Goal: Task Accomplishment & Management: Complete application form

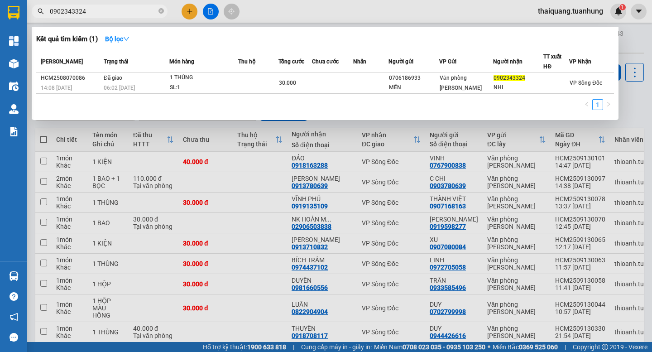
scroll to position [328, 0]
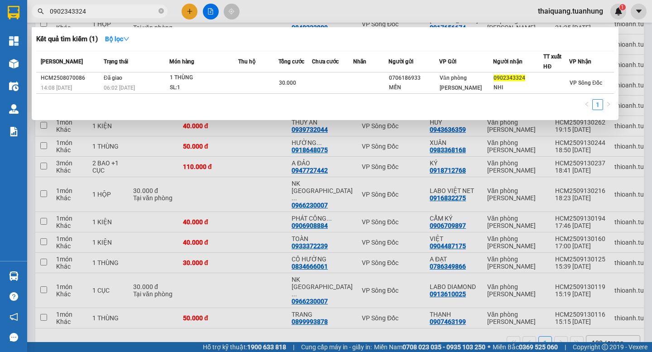
click at [185, 12] on div at bounding box center [326, 176] width 652 height 352
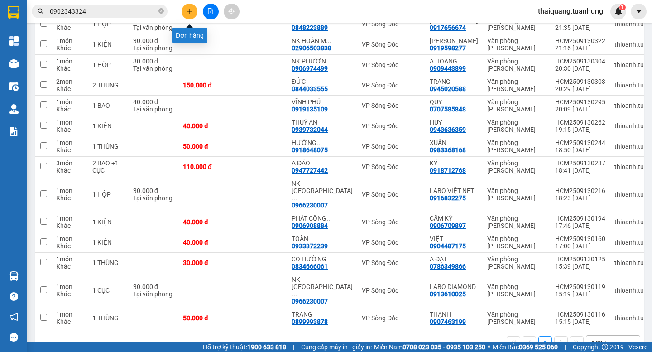
click at [185, 12] on button at bounding box center [190, 12] width 16 height 16
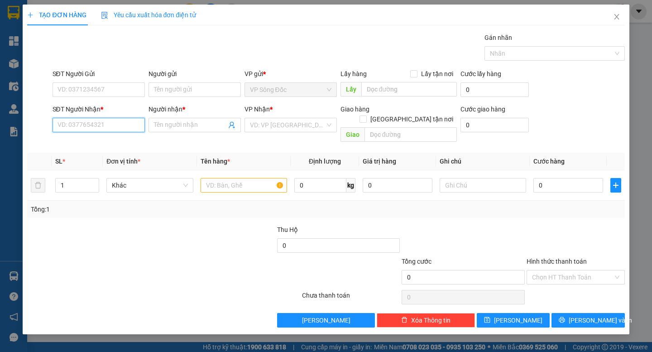
click at [81, 128] on input "SĐT Người Nhận *" at bounding box center [99, 125] width 92 height 14
click at [225, 178] on input "text" at bounding box center [244, 185] width 86 height 14
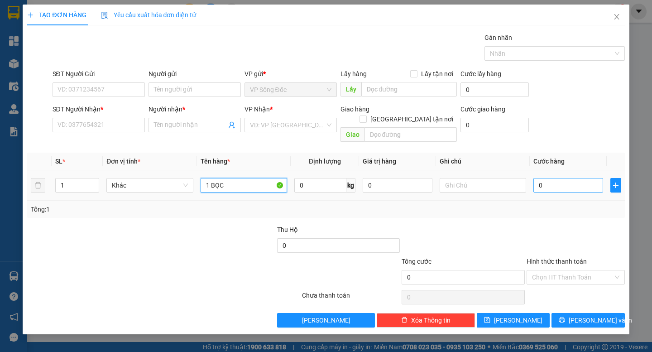
type input "1 BỌC"
click at [568, 178] on input "0" at bounding box center [568, 185] width 70 height 14
type input "3"
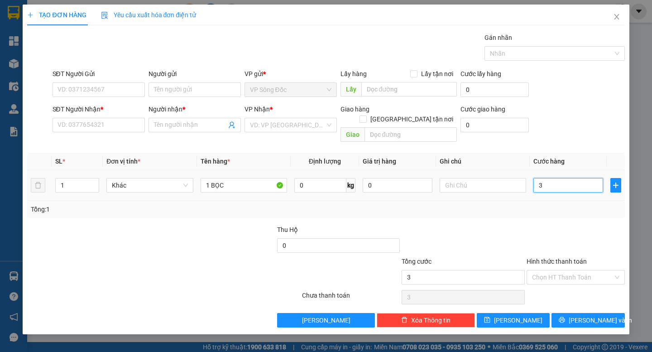
type input "30"
type input "300"
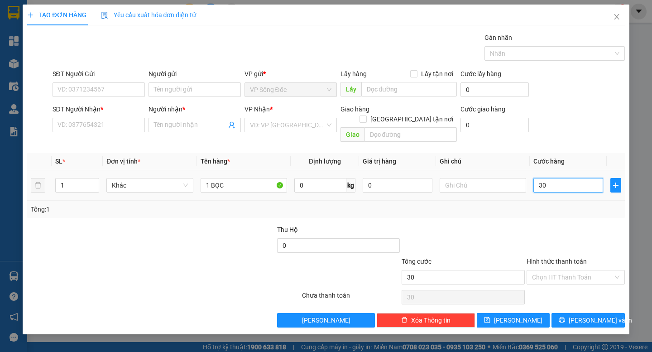
type input "300"
type input "3.000"
type input "30.000"
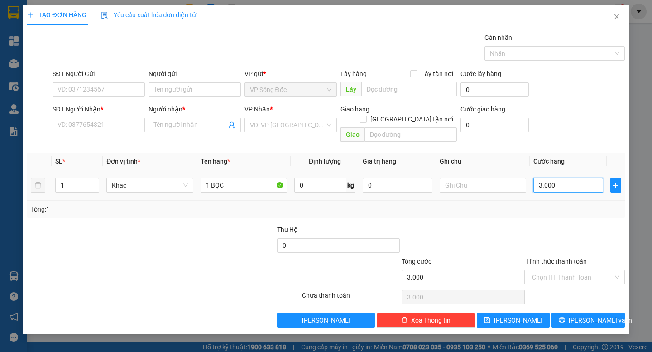
type input "30.000"
click at [122, 126] on input "SĐT Người Nhận *" at bounding box center [99, 125] width 92 height 14
click at [105, 94] on input "SĐT Người Gửi" at bounding box center [99, 89] width 92 height 14
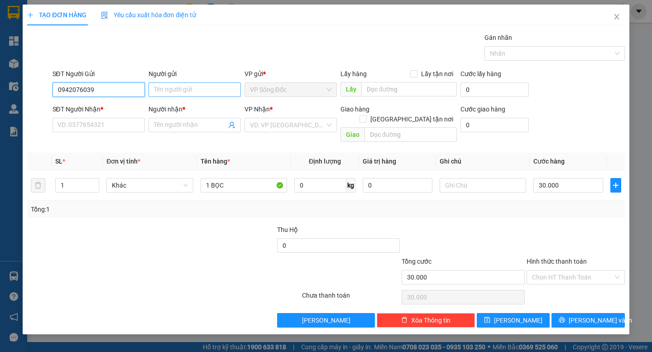
type input "0942076039"
click at [178, 86] on input "Người gửi" at bounding box center [194, 89] width 92 height 14
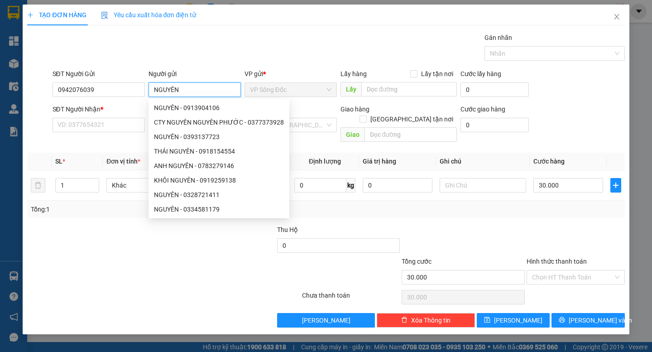
click at [172, 83] on input "NGUYÊN" at bounding box center [194, 89] width 92 height 14
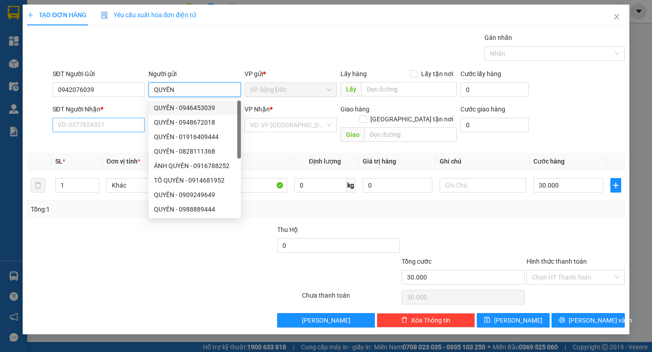
type input "QUYÊN"
click at [113, 121] on input "SĐT Người Nhận *" at bounding box center [99, 125] width 92 height 14
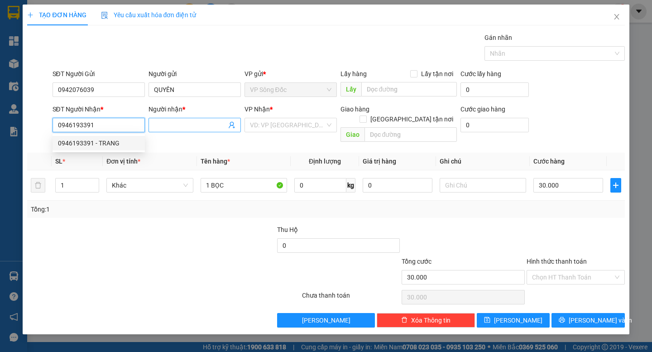
type input "0946193391"
click at [179, 125] on input "Người nhận *" at bounding box center [190, 125] width 72 height 10
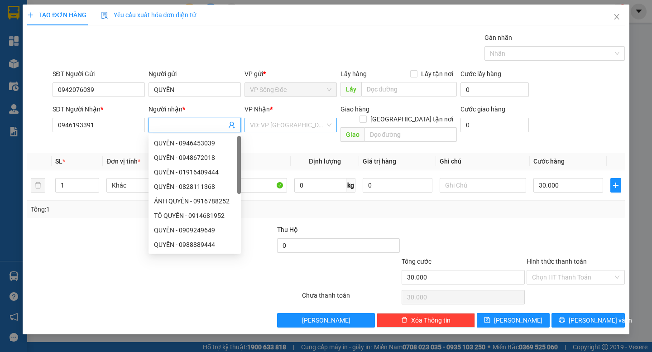
click at [311, 121] on input "search" at bounding box center [287, 125] width 75 height 14
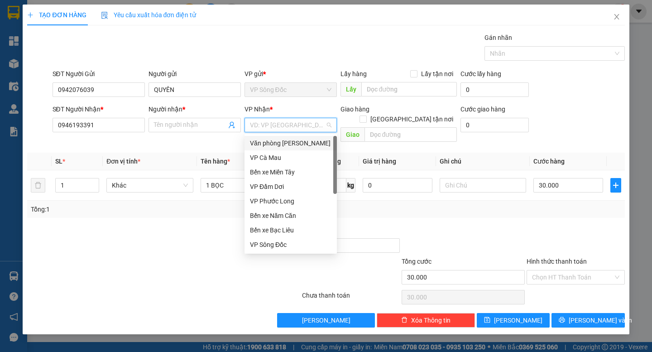
click at [296, 142] on div "Văn phòng [PERSON_NAME]" at bounding box center [290, 143] width 81 height 10
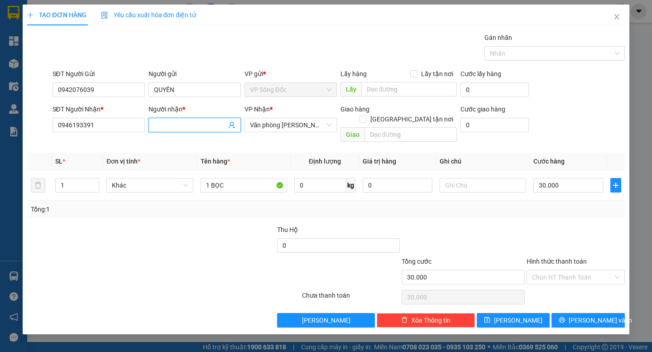
click at [189, 123] on input "Người nhận *" at bounding box center [190, 125] width 72 height 10
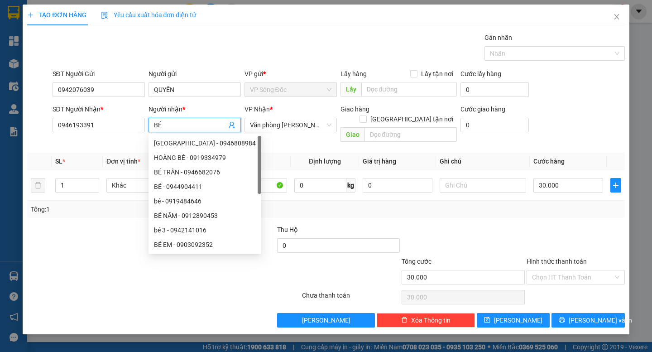
type input "BÉ"
click at [555, 208] on div "Transit Pickup Surcharge Ids Transit Deliver Surcharge Ids Transit Deliver Surc…" at bounding box center [325, 180] width 597 height 295
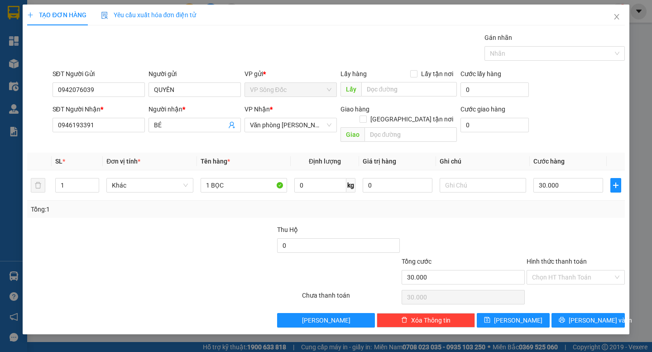
click at [521, 225] on div at bounding box center [463, 241] width 125 height 32
click at [580, 315] on span "[PERSON_NAME] và In" at bounding box center [600, 320] width 63 height 10
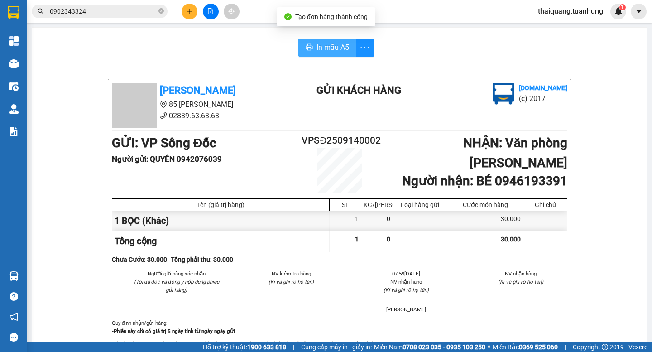
click at [321, 49] on span "In mẫu A5" at bounding box center [332, 47] width 33 height 11
click at [263, 154] on li "Người gửi : QUYÊN 0942076039" at bounding box center [207, 159] width 190 height 12
click at [244, 169] on div "GỬI : VP Sông Đốc Người gửi : QUYÊN 0942076039 VPSĐ2509140002 NHẬN : Văn phòng …" at bounding box center [339, 163] width 455 height 60
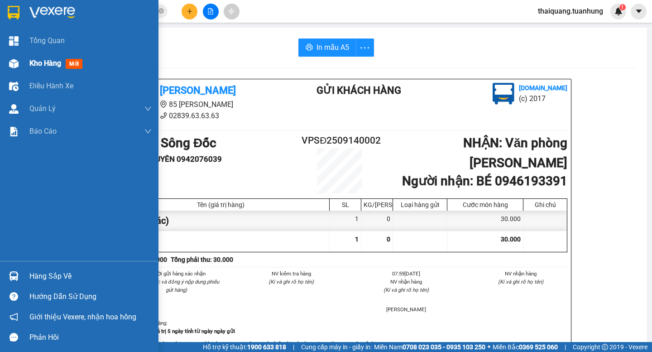
click at [40, 66] on span "Kho hàng" at bounding box center [45, 63] width 32 height 9
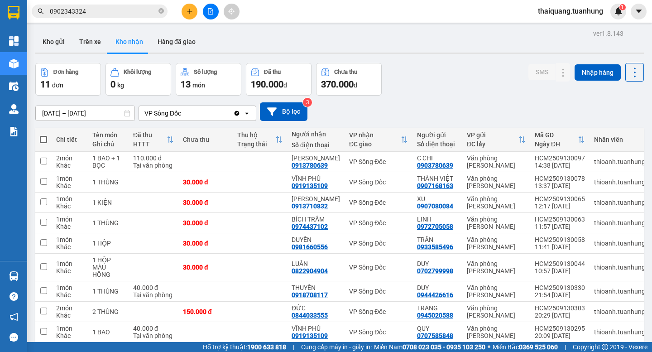
click at [478, 81] on div "Đơn hàng 11 đơn Khối lượng 0 kg Số lượng 13 món Đã thu 190.000 đ Chưa thu 370.0…" at bounding box center [339, 79] width 608 height 33
click at [57, 42] on button "Kho gửi" at bounding box center [53, 42] width 37 height 22
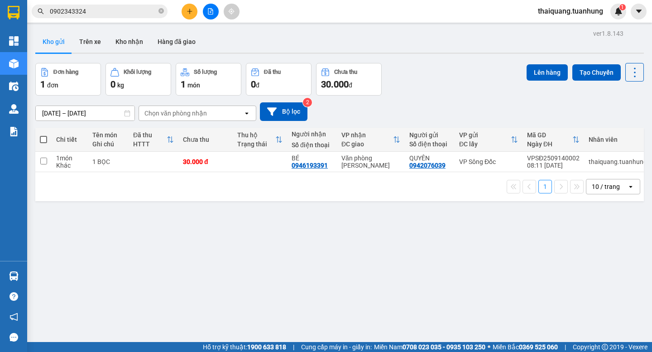
click at [42, 137] on span at bounding box center [43, 139] width 7 height 7
click at [43, 135] on input "checkbox" at bounding box center [43, 135] width 0 height 0
checkbox input "true"
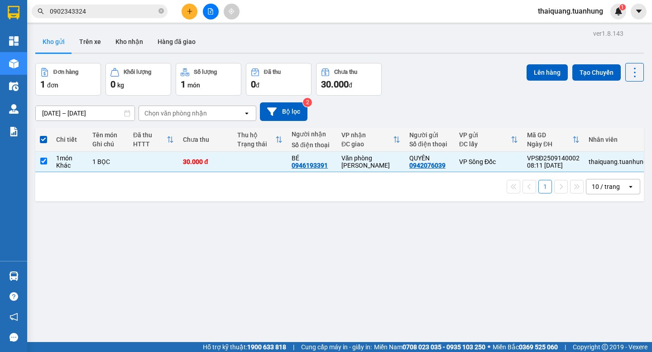
click at [518, 76] on div "Đơn hàng 1 đơn Khối lượng 0 kg Số lượng 1 món Đã thu 0 đ Chưa thu 30.000 đ Lên …" at bounding box center [339, 79] width 608 height 33
click at [540, 70] on button "Lên hàng" at bounding box center [547, 72] width 41 height 16
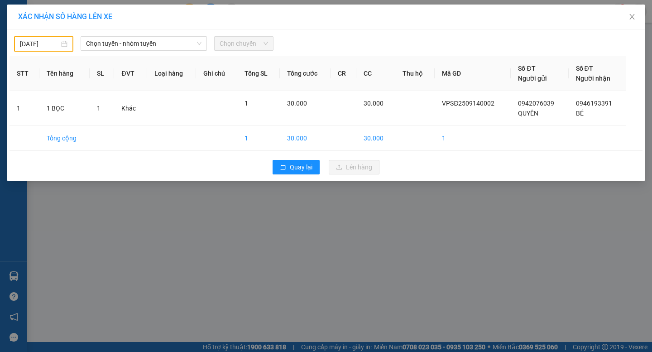
click at [49, 40] on input "[DATE]" at bounding box center [39, 44] width 39 height 10
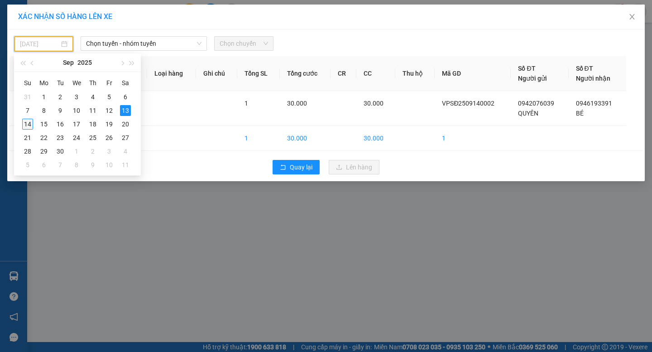
click at [30, 122] on div "14" at bounding box center [27, 124] width 11 height 11
type input "[DATE]"
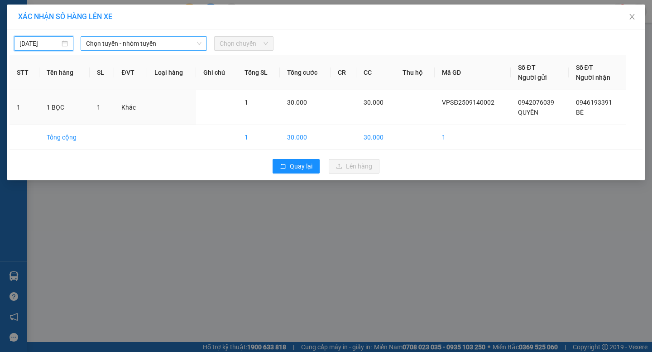
click at [116, 41] on span "Chọn tuyến - nhóm tuyến" at bounding box center [143, 44] width 115 height 14
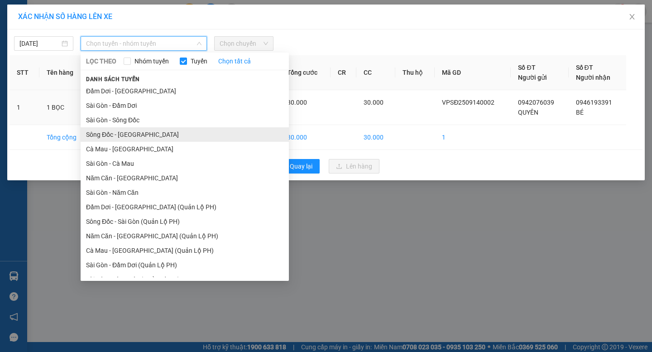
click at [111, 132] on li "Sông Đốc - [GEOGRAPHIC_DATA]" at bounding box center [185, 134] width 208 height 14
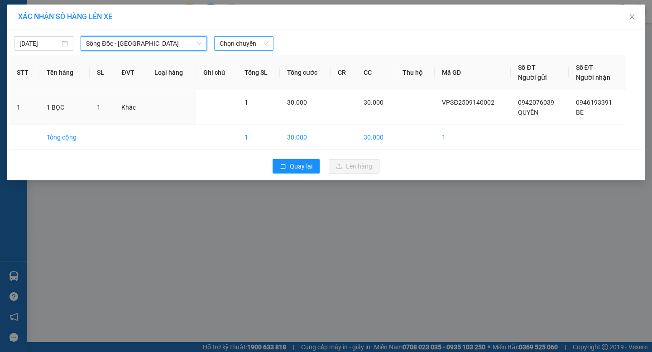
click at [237, 49] on span "Chọn chuyến" at bounding box center [244, 44] width 48 height 14
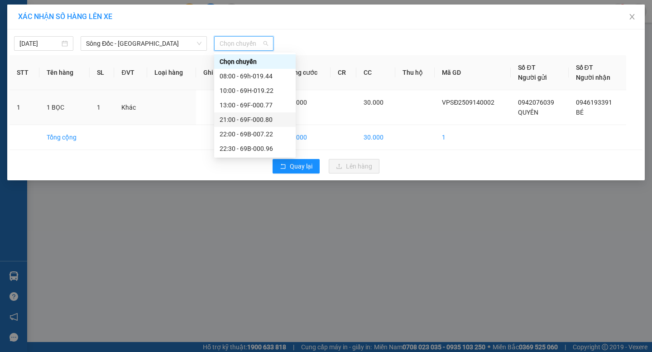
click at [256, 112] on div "21:00 - 69F-000.80" at bounding box center [254, 119] width 81 height 14
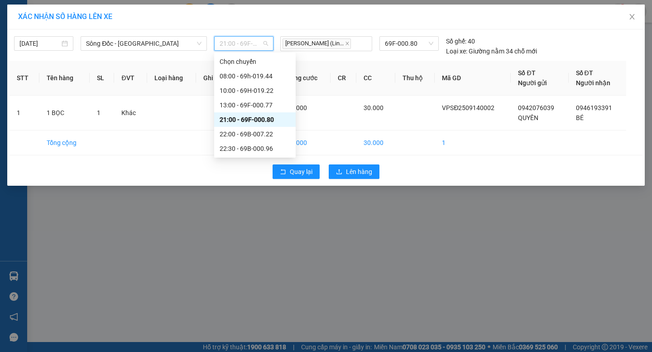
click at [260, 43] on span "21:00 - 69F-000.80" at bounding box center [244, 44] width 48 height 14
click at [248, 105] on div "13:00 - 69F-000.77" at bounding box center [255, 105] width 71 height 10
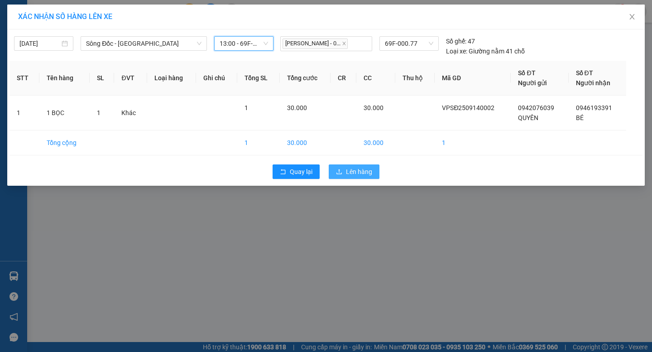
click at [373, 177] on button "Lên hàng" at bounding box center [354, 171] width 51 height 14
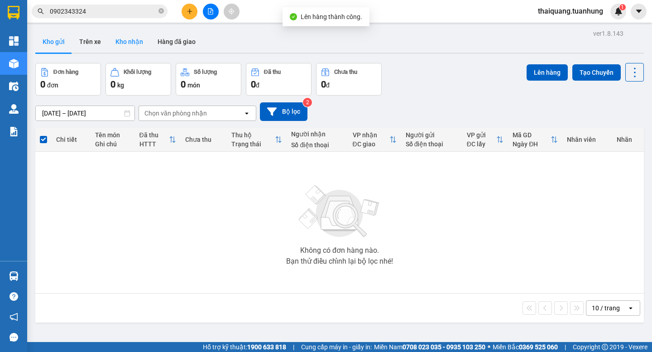
click at [131, 42] on button "Kho nhận" at bounding box center [129, 42] width 42 height 22
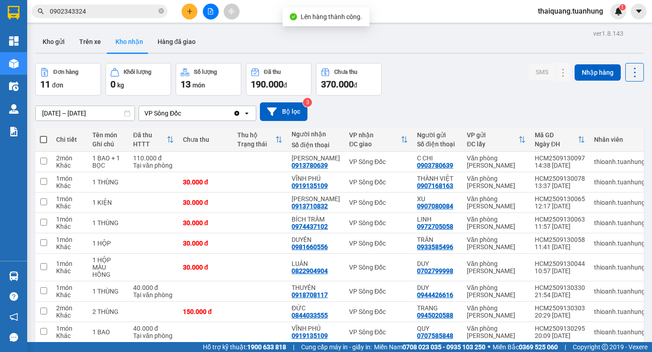
click at [464, 84] on div "Đơn hàng 11 đơn Khối lượng 0 kg Số lượng 13 món Đã thu 190.000 đ Chưa thu 370.0…" at bounding box center [339, 79] width 608 height 33
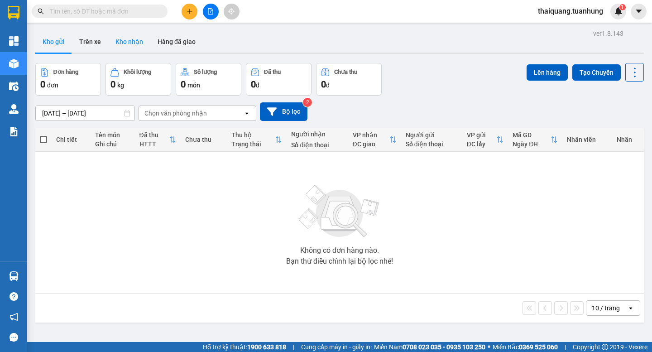
click at [134, 44] on button "Kho nhận" at bounding box center [129, 42] width 42 height 22
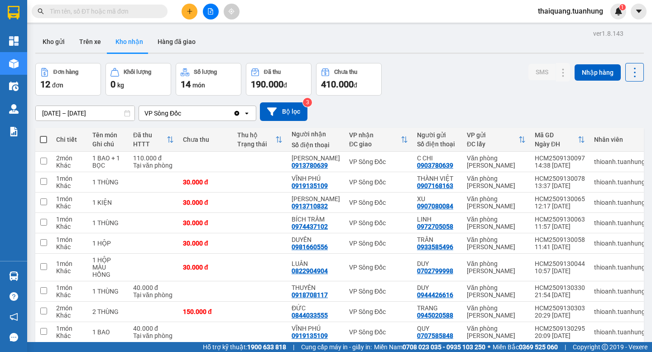
click at [441, 73] on div "Đơn hàng 12 đơn Khối lượng 0 kg Số lượng 14 món Đã thu 190.000 đ Chưa thu 410.0…" at bounding box center [339, 79] width 608 height 33
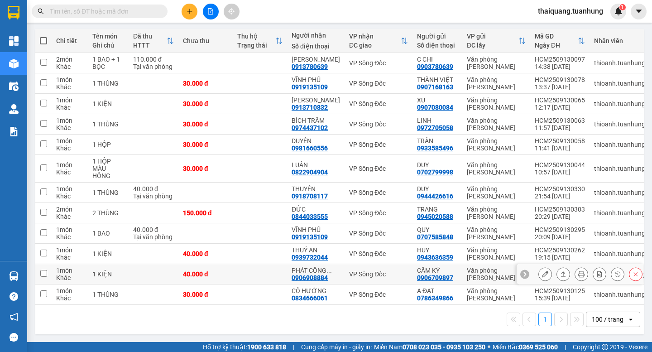
click at [542, 272] on icon at bounding box center [545, 274] width 6 height 6
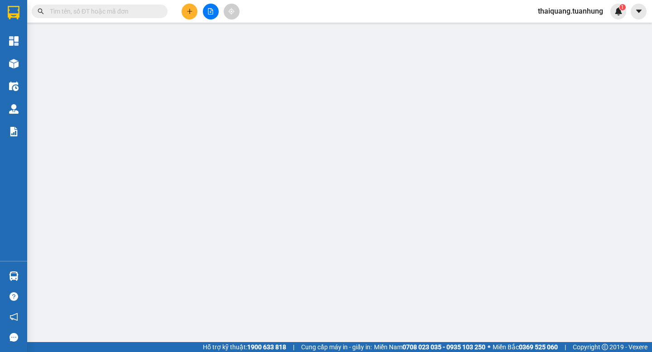
type input "0906709897"
type input "CẨM KÝ"
type input "0906908884"
type input "PHÁT CÔNG THÀNH"
type input "40.000"
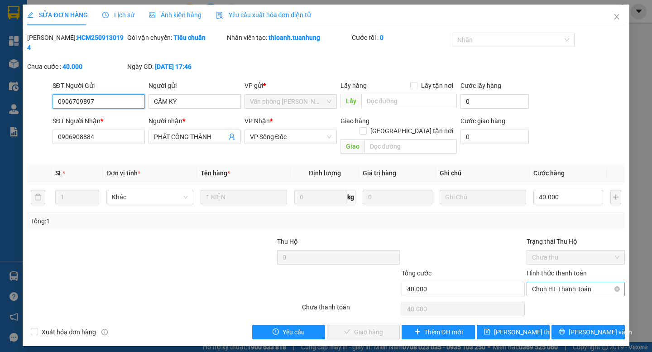
click at [538, 282] on span "Chọn HT Thanh Toán" at bounding box center [575, 289] width 87 height 14
click at [550, 291] on div "Tại văn phòng" at bounding box center [575, 287] width 87 height 10
type input "0"
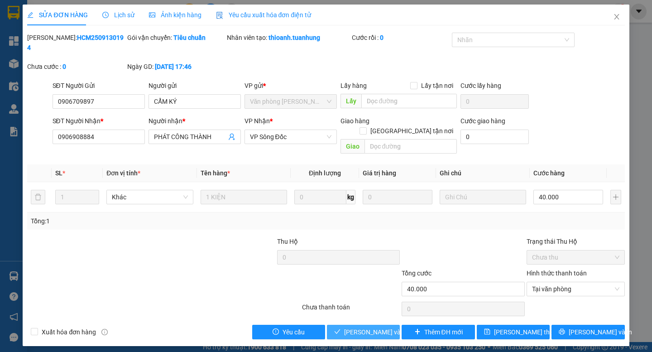
drag, startPoint x: 345, startPoint y: 308, endPoint x: 347, endPoint y: 298, distance: 9.9
click at [345, 327] on span "Lưu và Giao hàng" at bounding box center [387, 332] width 87 height 10
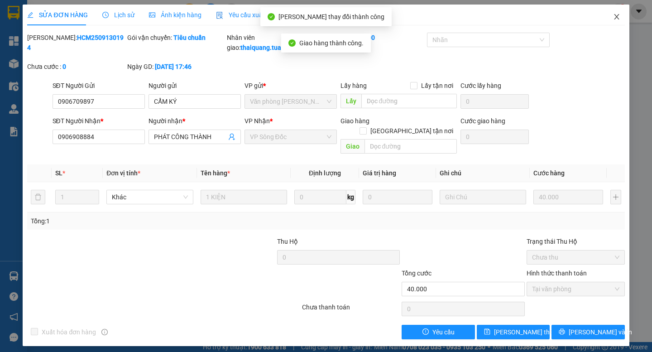
click at [616, 18] on icon "close" at bounding box center [616, 16] width 5 height 5
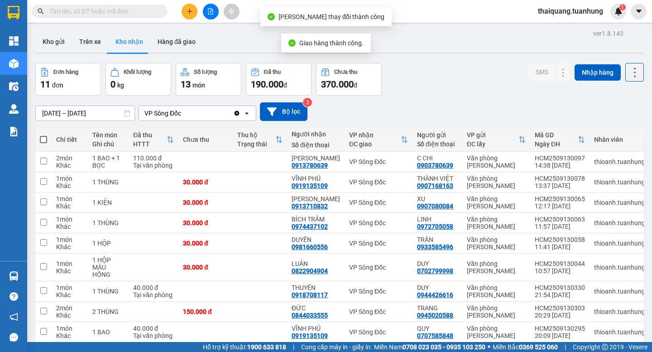
click at [452, 73] on div "Đơn hàng 11 đơn Khối lượng 0 kg Số lượng 13 món Đã thu 190.000 đ Chưa thu 370.0…" at bounding box center [339, 79] width 608 height 33
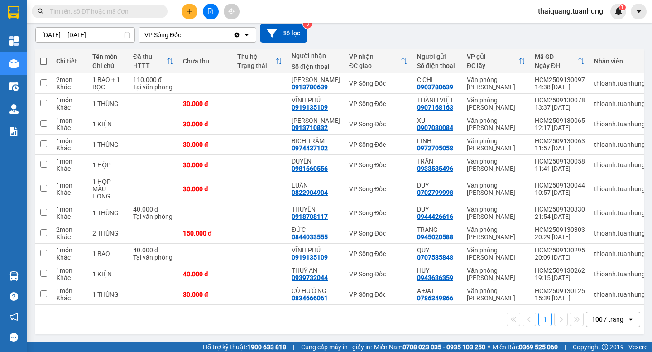
click at [330, 316] on div "1 100 / trang open" at bounding box center [339, 318] width 601 height 15
click at [542, 186] on icon at bounding box center [545, 189] width 6 height 6
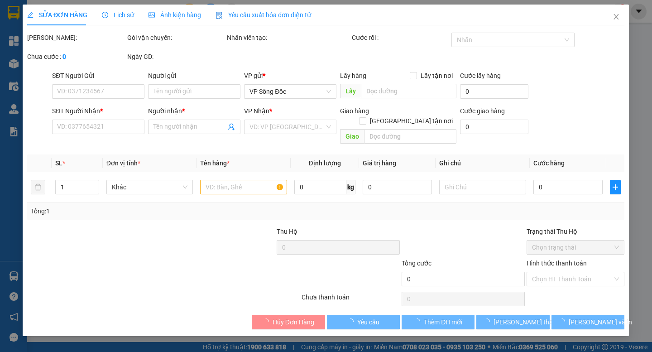
type input "0702799998"
type input "DUY"
type input "0822904904"
type input "LUÂN"
type input "30.000"
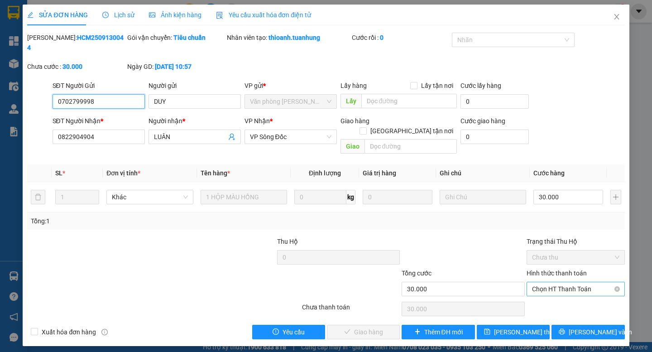
click at [555, 282] on span "Chọn HT Thanh Toán" at bounding box center [575, 289] width 87 height 14
drag, startPoint x: 550, startPoint y: 287, endPoint x: 459, endPoint y: 285, distance: 91.9
click at [544, 285] on div "Tại văn phòng" at bounding box center [575, 287] width 87 height 10
type input "0"
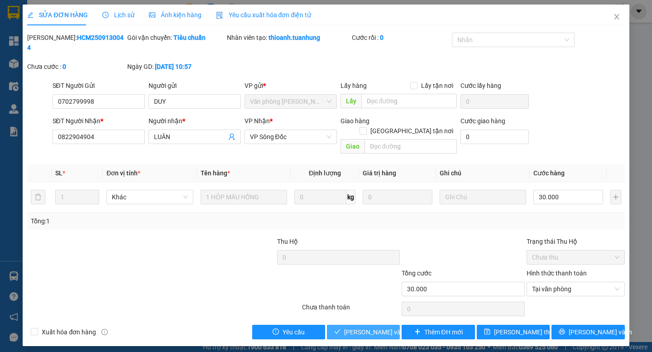
drag, startPoint x: 372, startPoint y: 313, endPoint x: 591, endPoint y: 38, distance: 351.7
click at [371, 327] on span "Lưu và Giao hàng" at bounding box center [387, 332] width 87 height 10
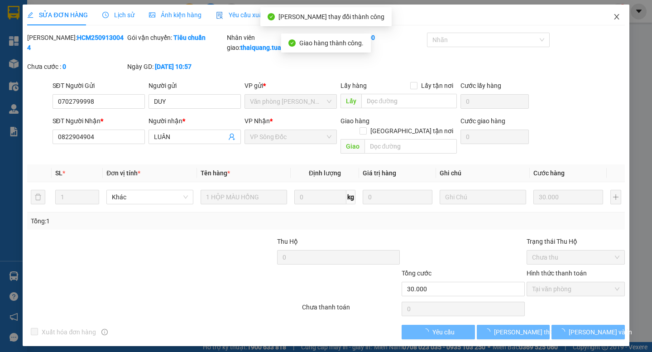
drag, startPoint x: 617, startPoint y: 18, endPoint x: 556, endPoint y: 0, distance: 63.5
click at [616, 18] on icon "close" at bounding box center [616, 16] width 5 height 5
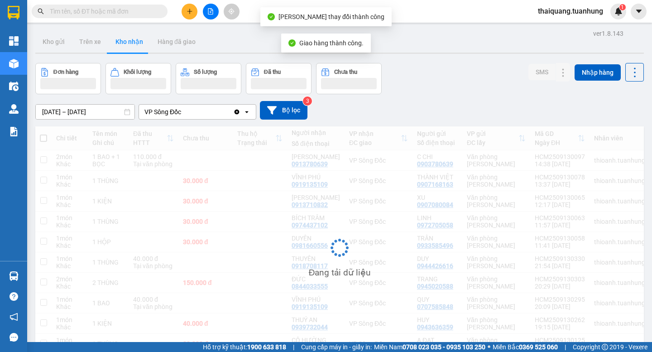
click at [448, 60] on div "ver 1.8.143 Kho gửi Trên xe Kho nhận Hàng đã giao Đơn hàng Khối lượng Số lượng …" at bounding box center [340, 206] width 616 height 359
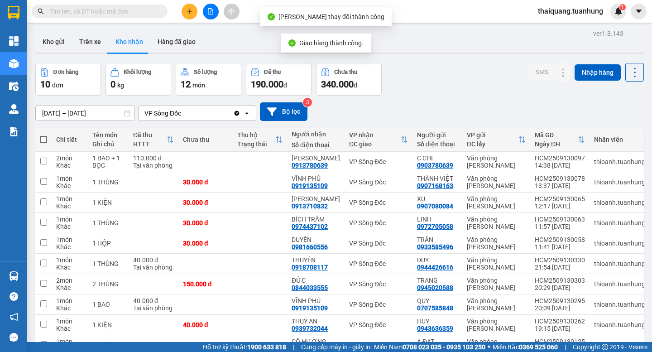
scroll to position [54, 0]
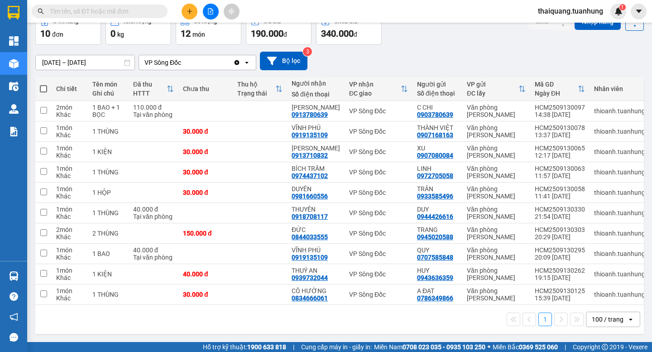
click at [437, 30] on div "Đơn hàng 10 đơn Khối lượng 0 kg Số lượng 12 món Đã thu 190.000 đ Chưa thu 340.0…" at bounding box center [339, 28] width 608 height 33
